Goal: Information Seeking & Learning: Learn about a topic

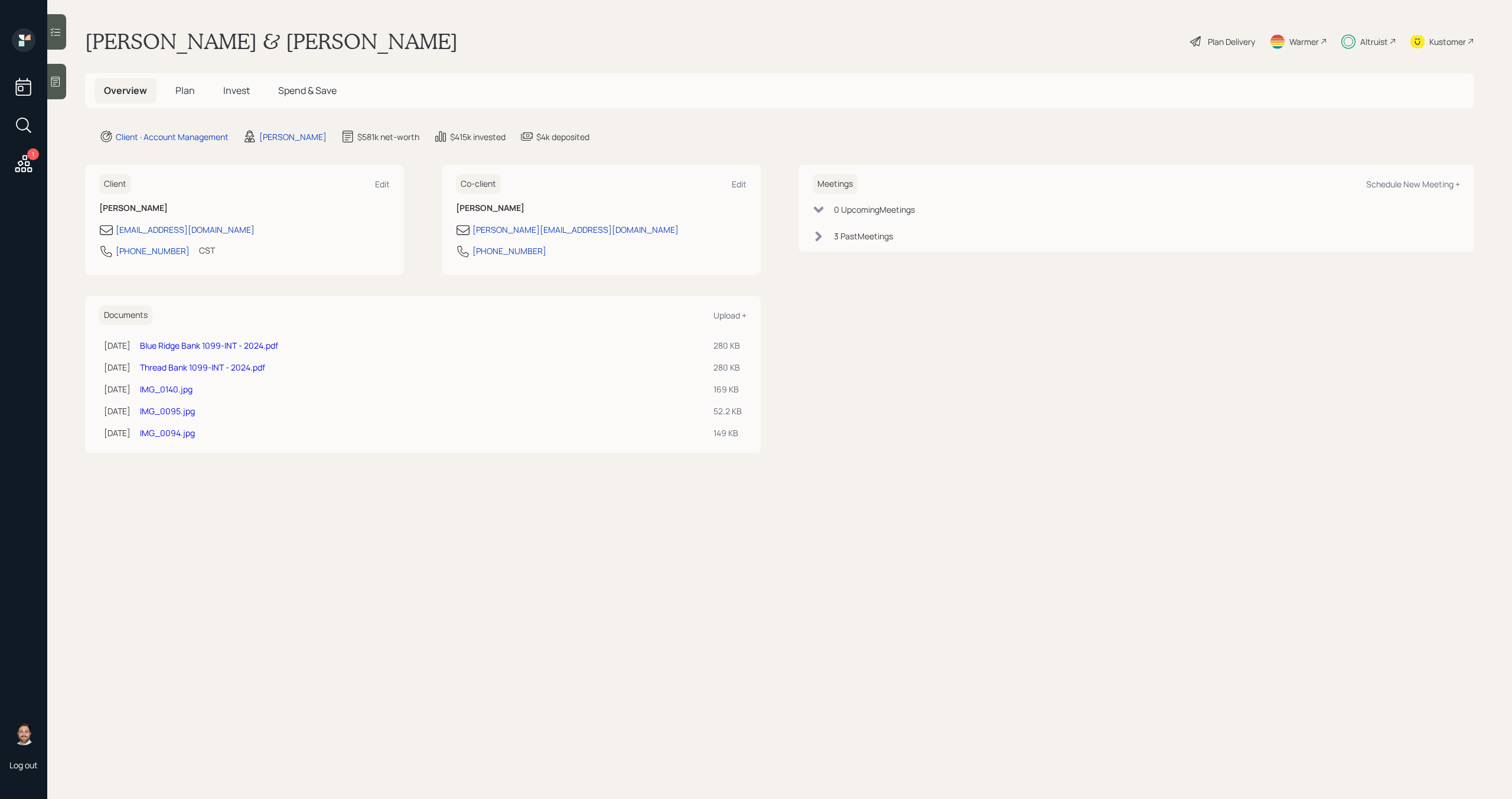
click at [314, 98] on h5 "Spend & Save" at bounding box center [307, 91] width 77 height 25
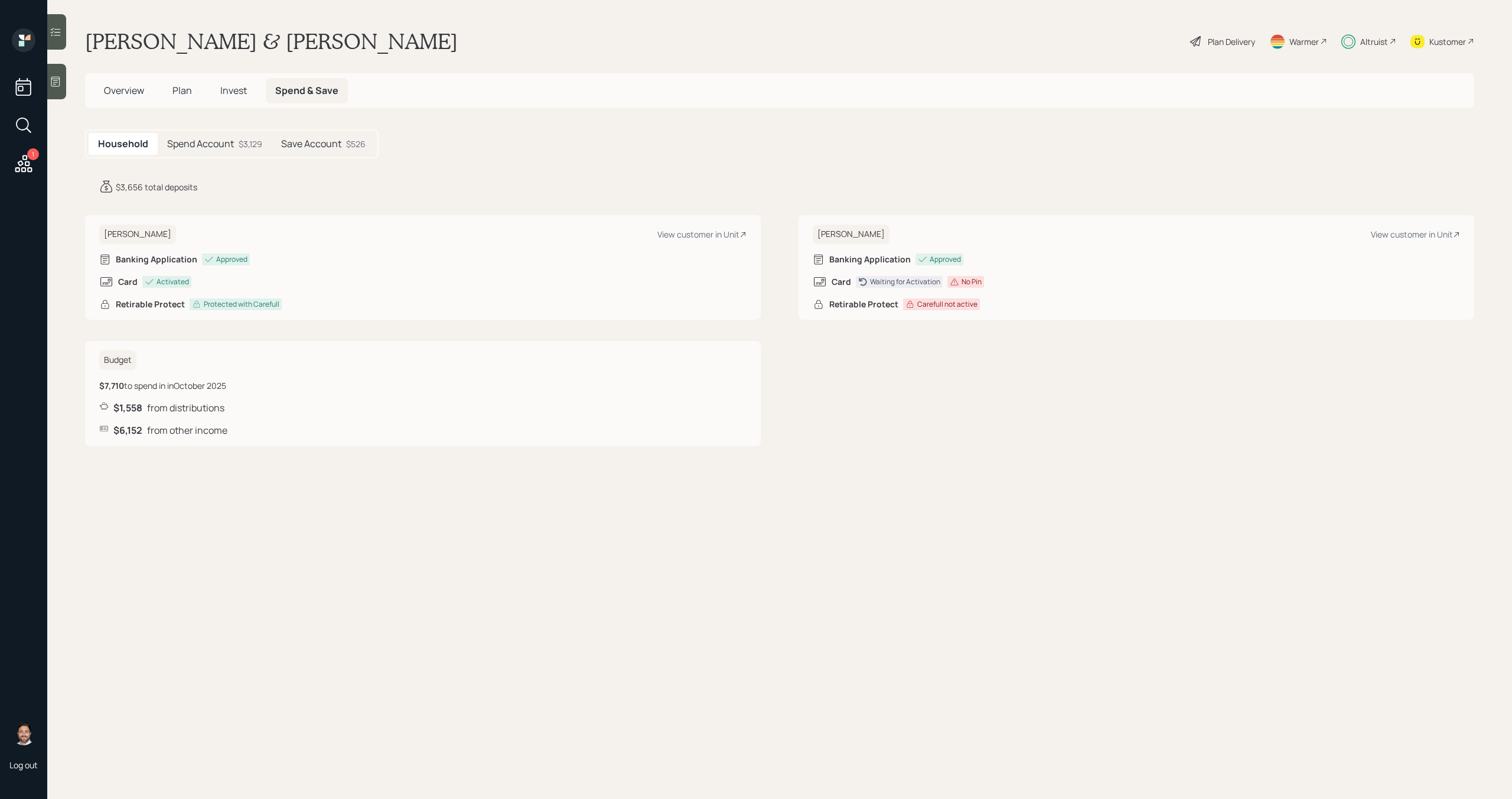
click at [903, 228] on div "Bob Pierson View customer in Unit" at bounding box center [1136, 234] width 647 height 20
click at [231, 142] on h5 "Spend Account" at bounding box center [201, 144] width 67 height 11
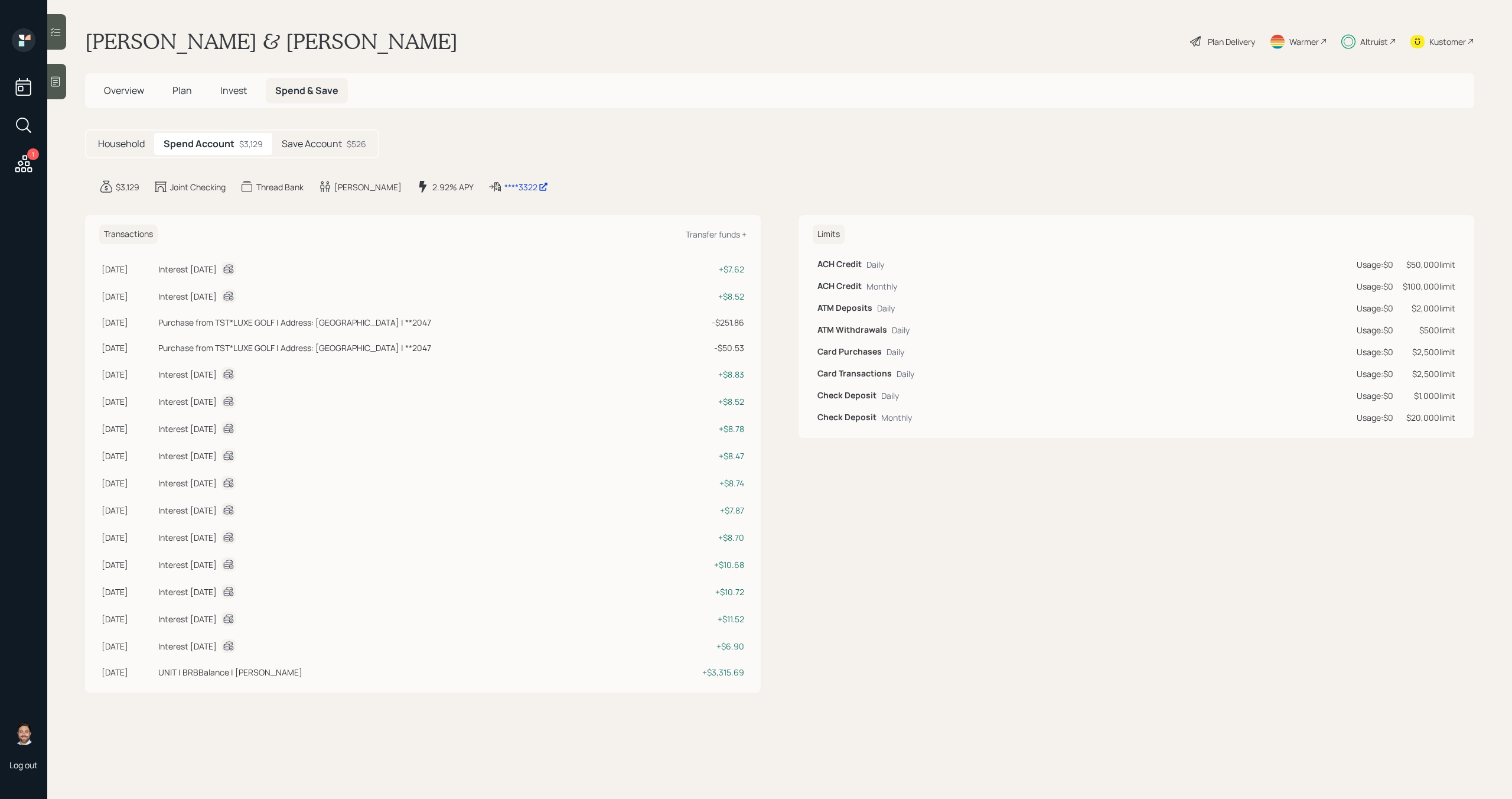
click at [349, 138] on div "$526" at bounding box center [356, 144] width 19 height 13
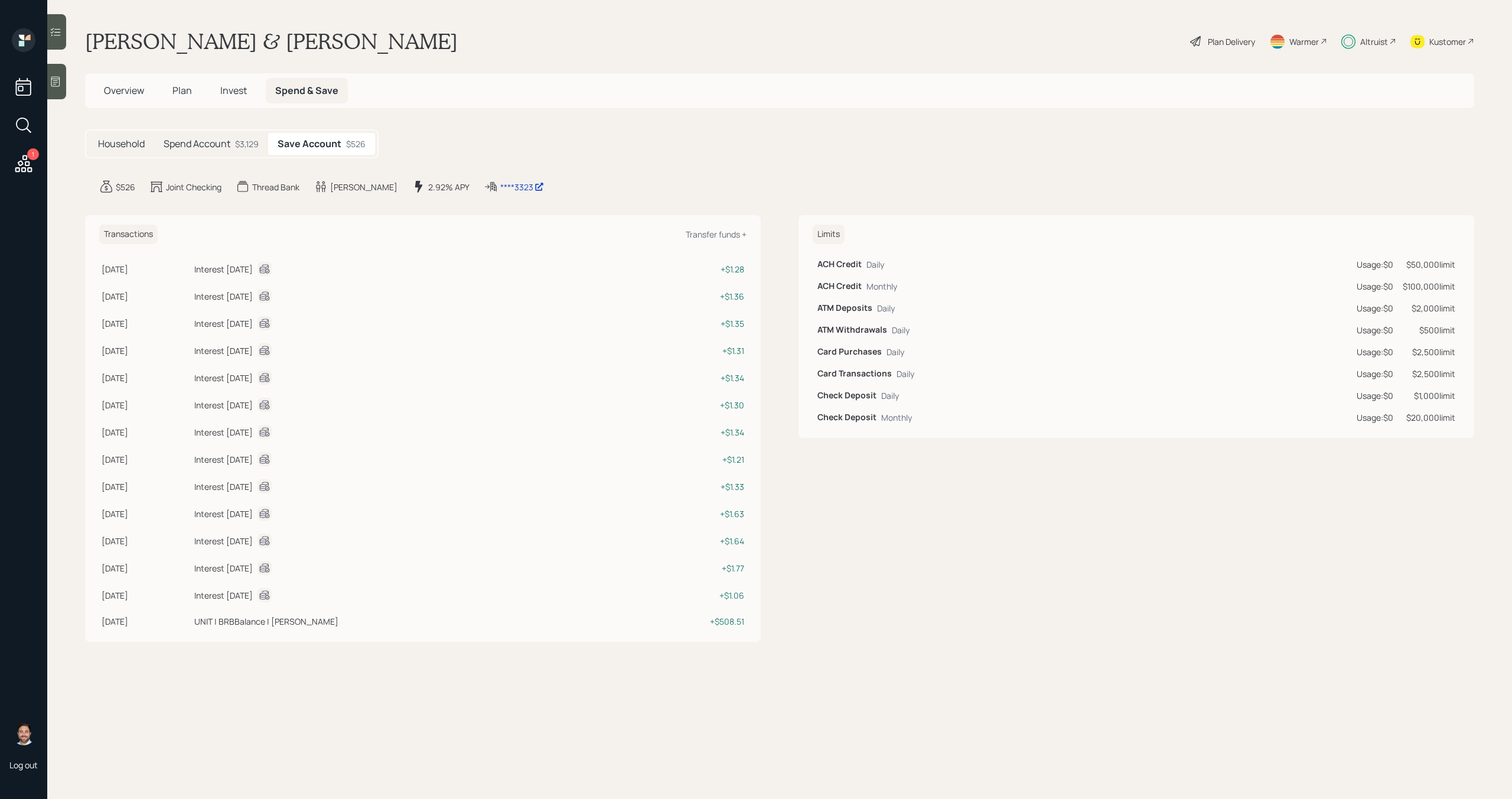
click at [128, 139] on h5 "Household" at bounding box center [121, 144] width 47 height 11
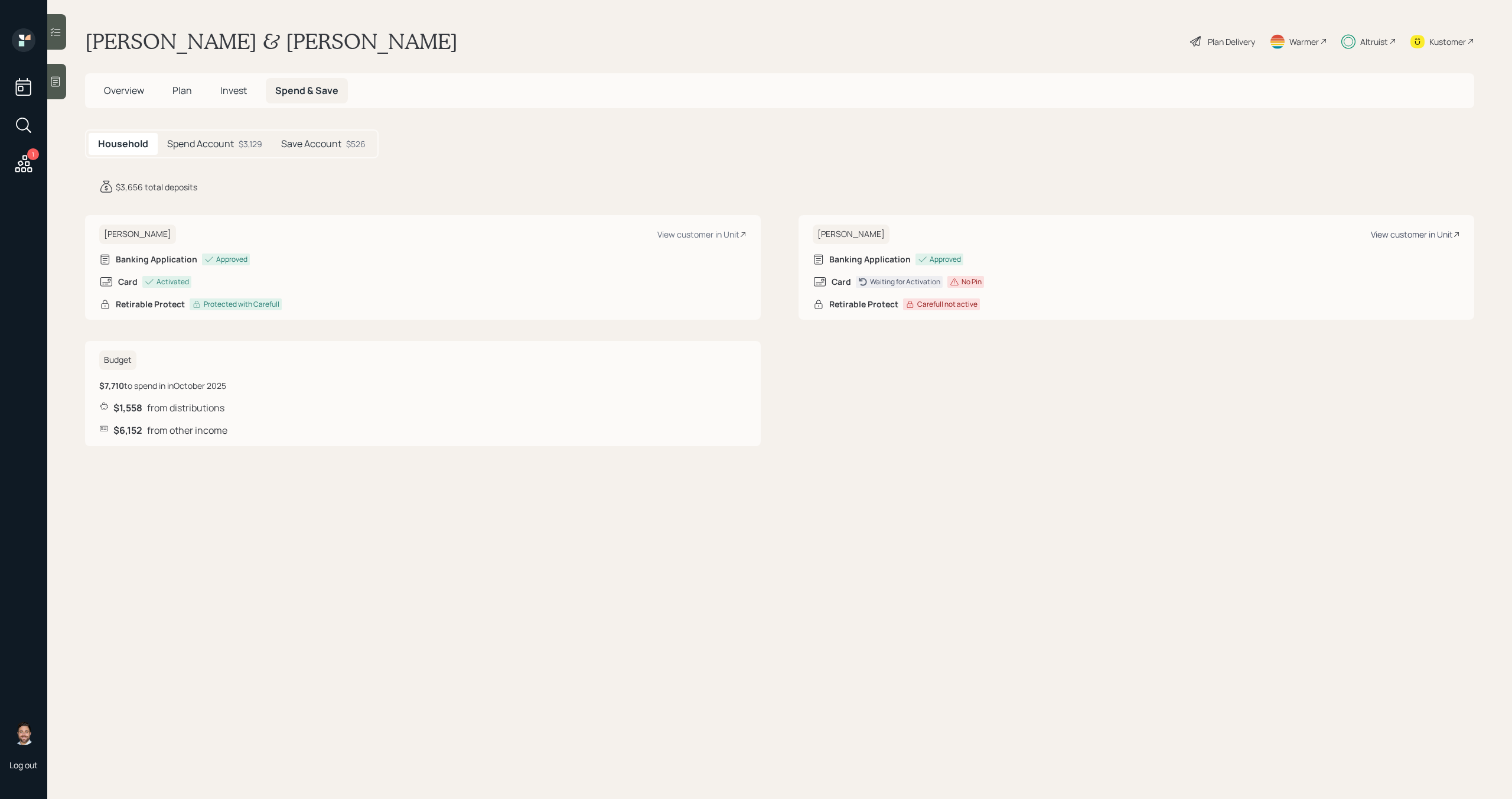
click at [1445, 232] on div "View customer in Unit" at bounding box center [1416, 234] width 89 height 11
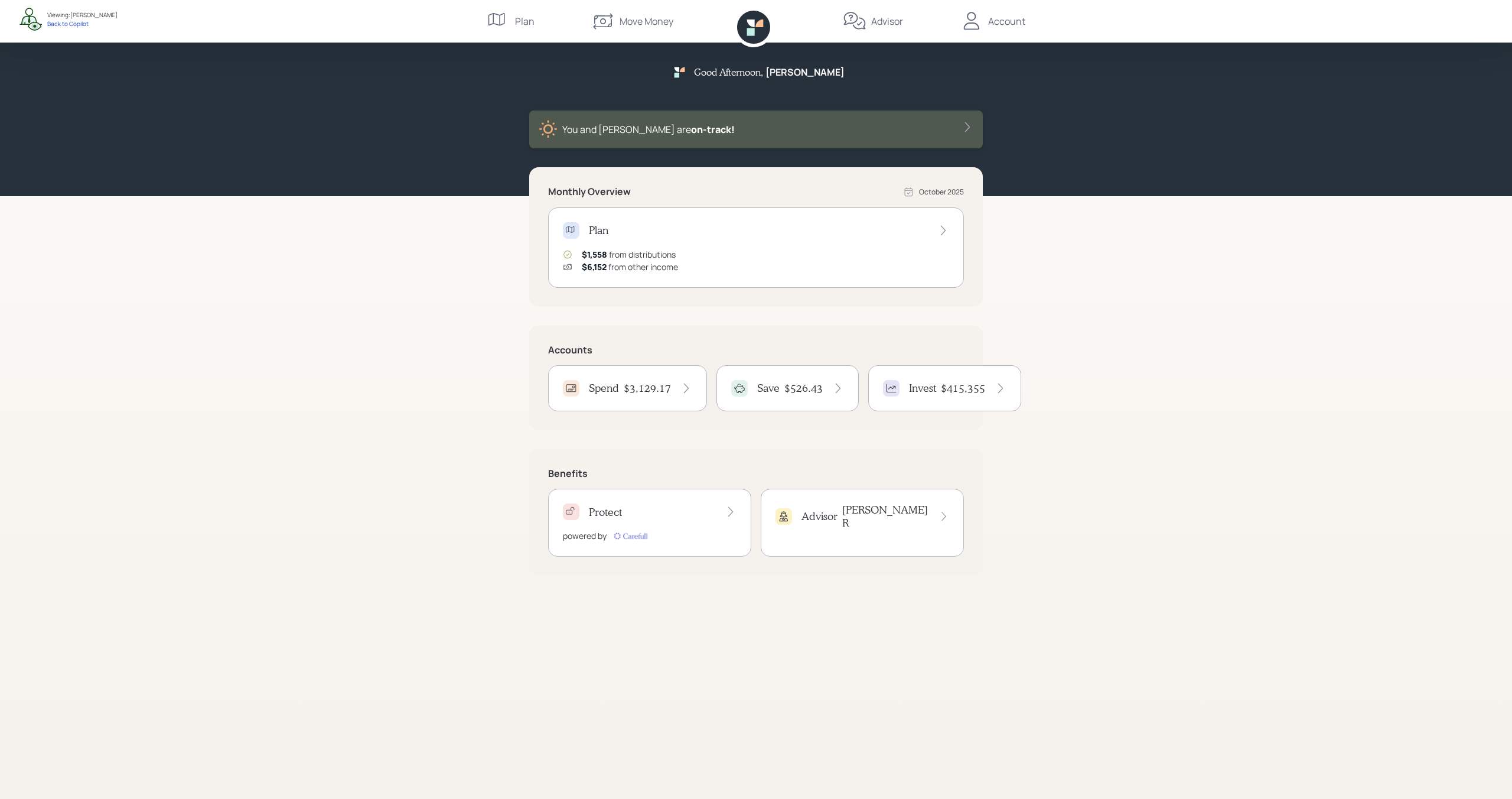
click at [676, 381] on div "Spend $3,129.17" at bounding box center [628, 388] width 130 height 16
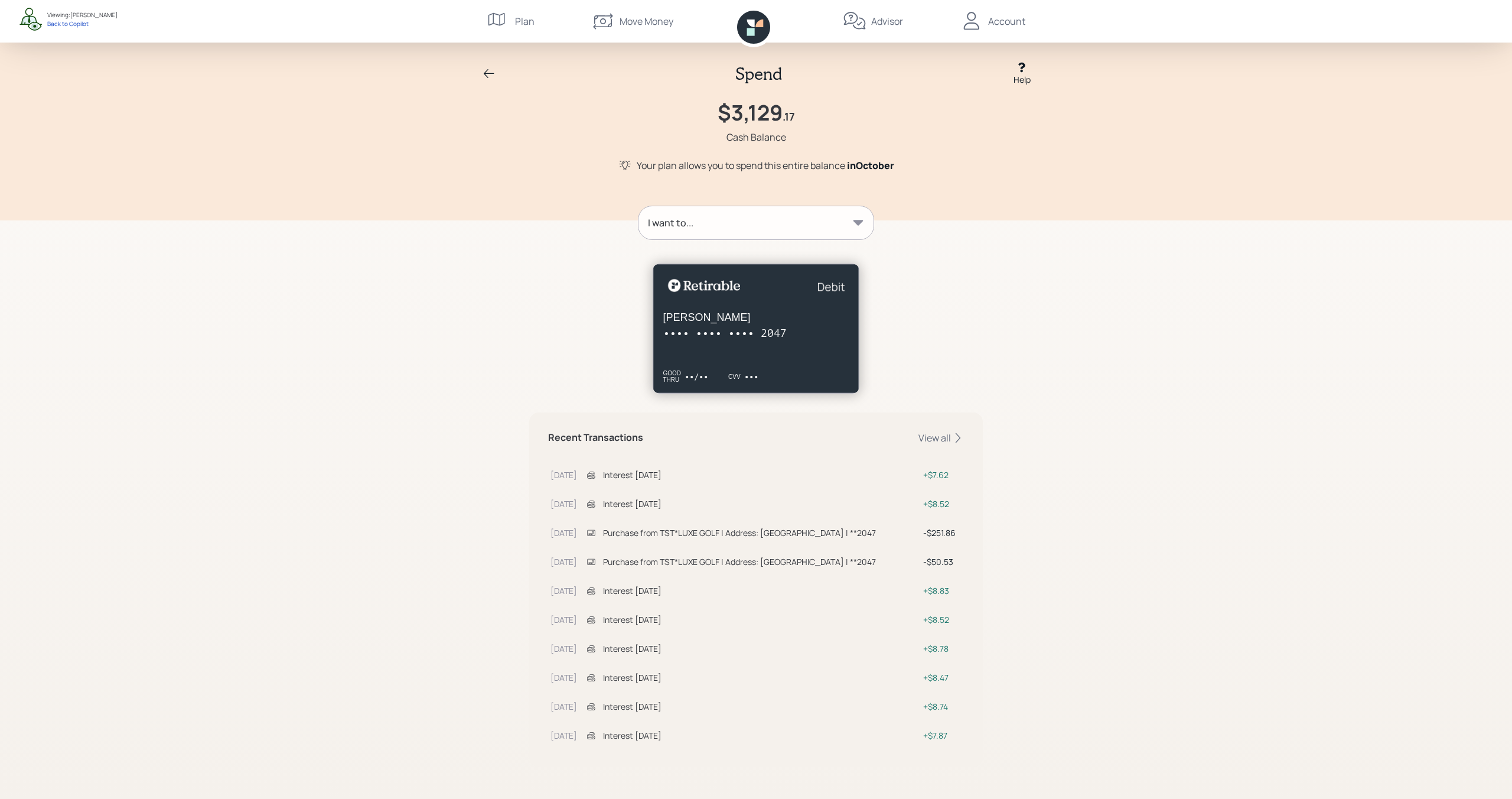
click at [484, 74] on icon at bounding box center [489, 74] width 14 height 14
